Goal: Task Accomplishment & Management: Manage account settings

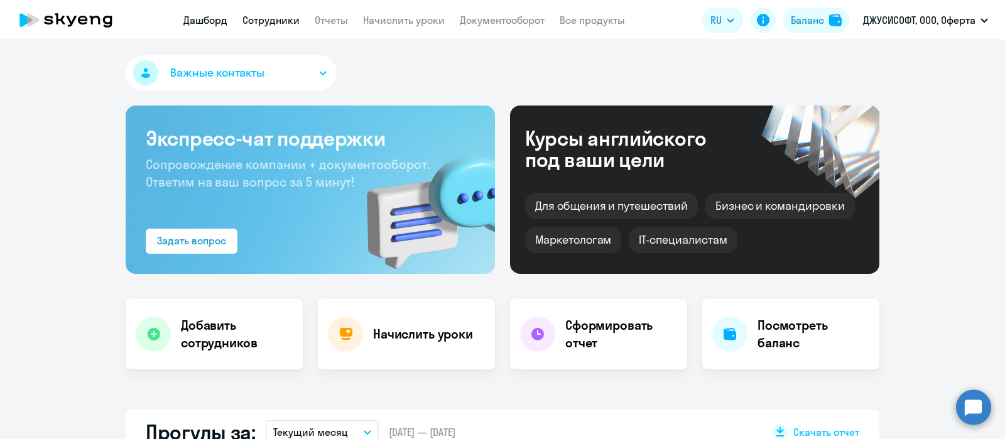
click at [255, 21] on link "Сотрудники" at bounding box center [271, 20] width 57 height 13
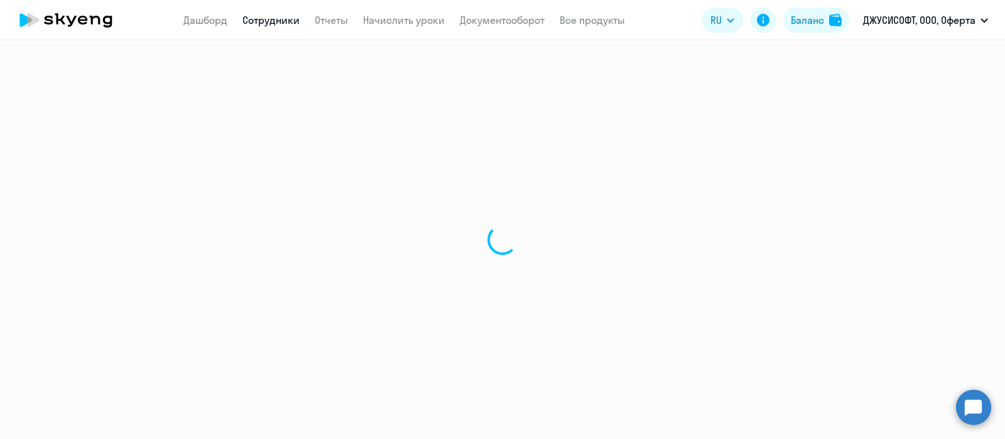
select select "30"
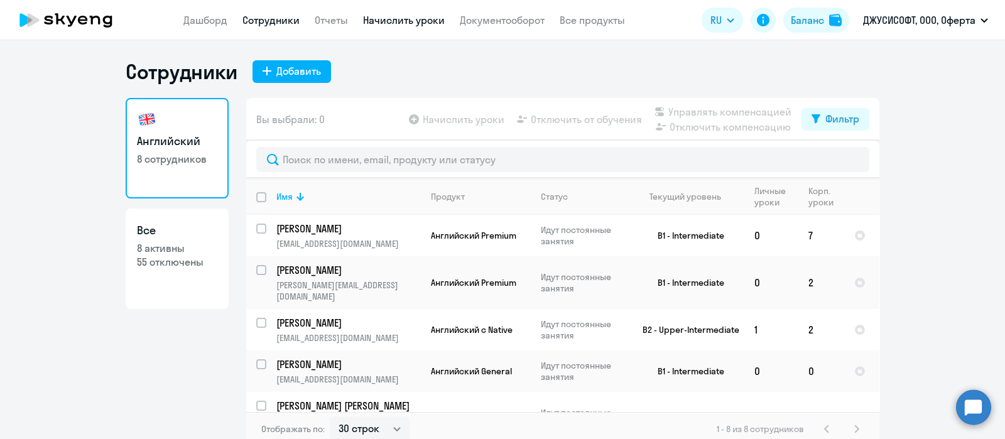
click at [378, 22] on link "Начислить уроки" at bounding box center [404, 20] width 82 height 13
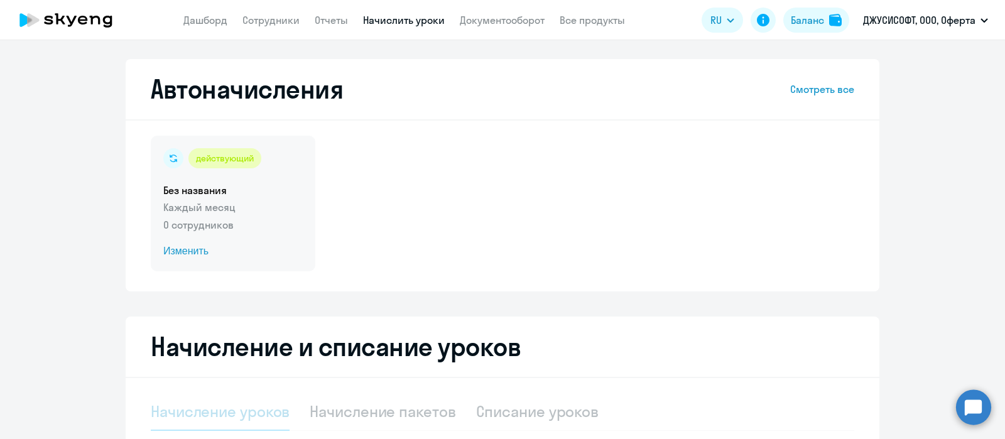
select select "10"
